Goal: Check status: Check status

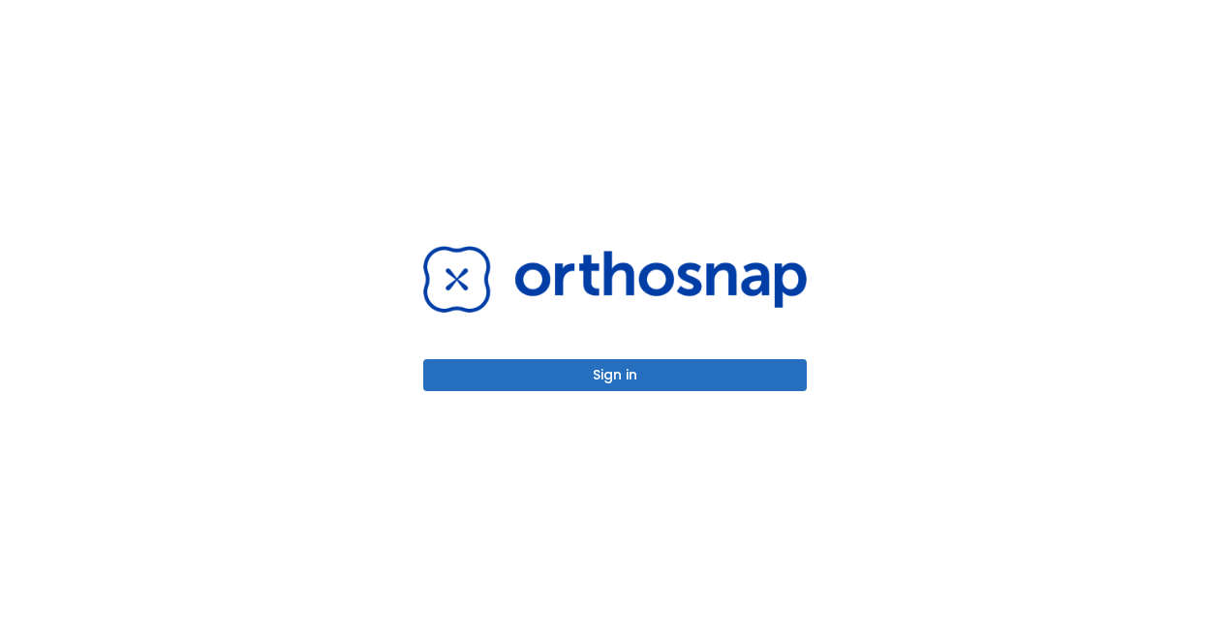
click at [739, 380] on button "Sign in" at bounding box center [615, 375] width 384 height 32
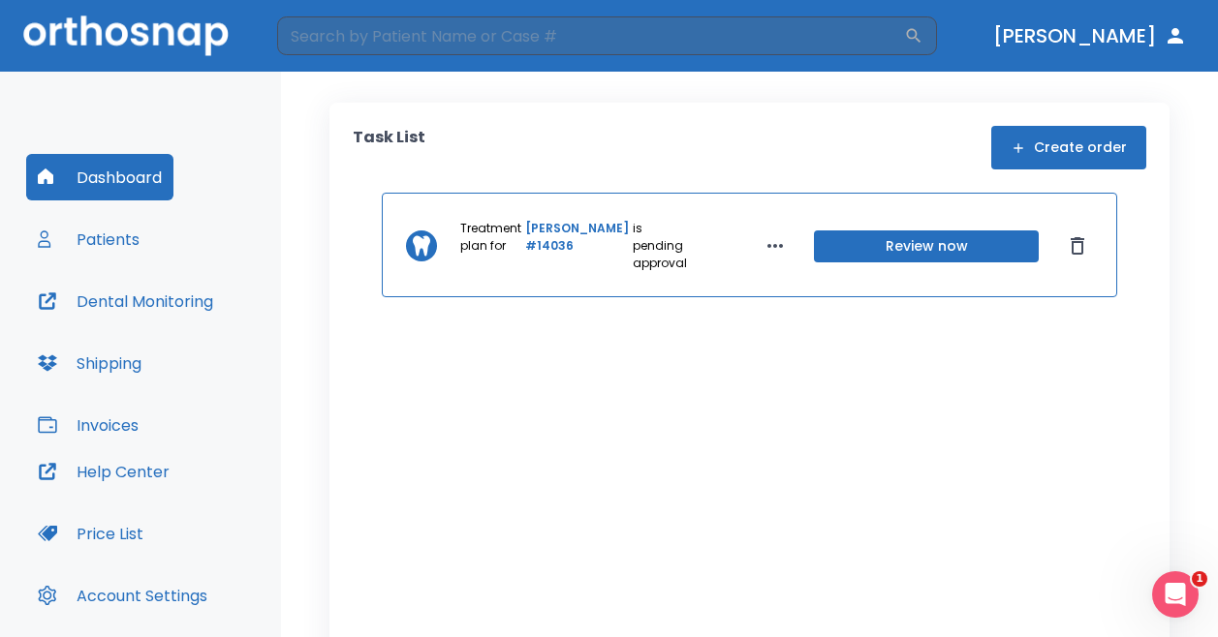
click at [938, 243] on button "Review now" at bounding box center [926, 247] width 225 height 32
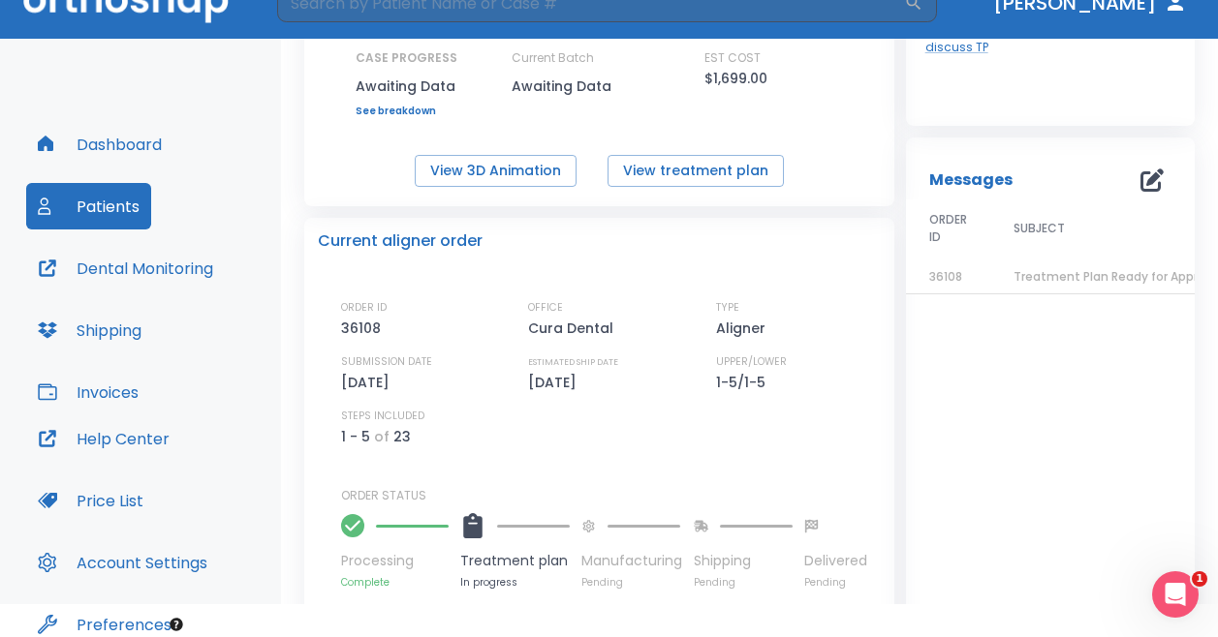
scroll to position [34, 0]
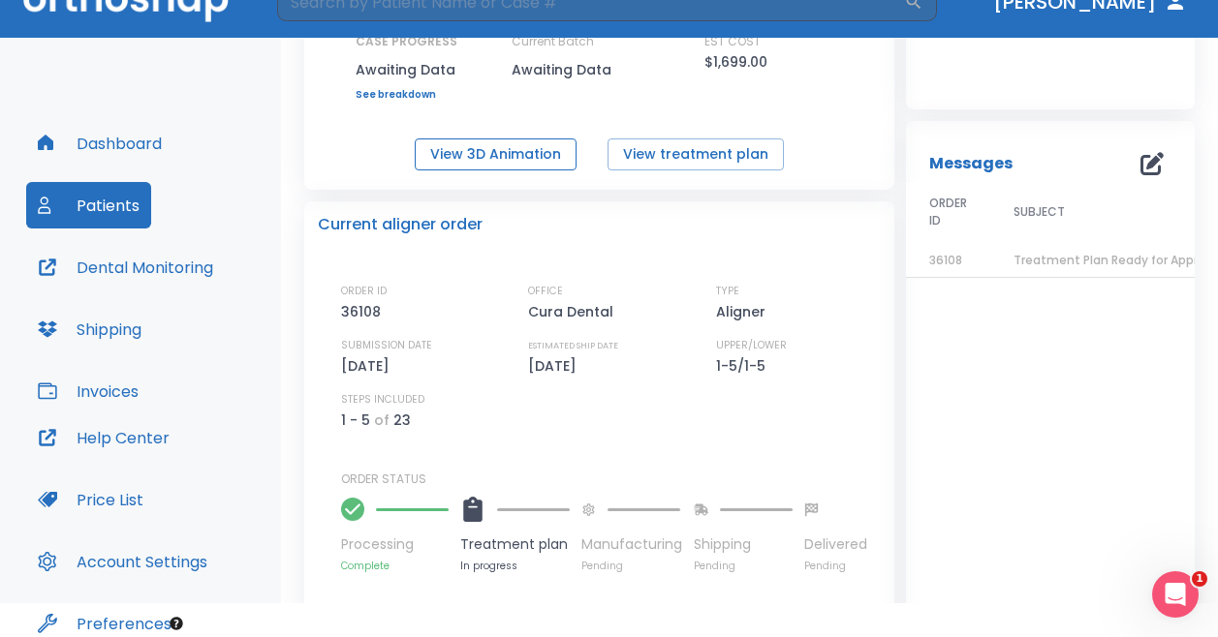
click at [498, 150] on button "View 3D Animation" at bounding box center [496, 155] width 162 height 32
